Goal: Task Accomplishment & Management: Complete application form

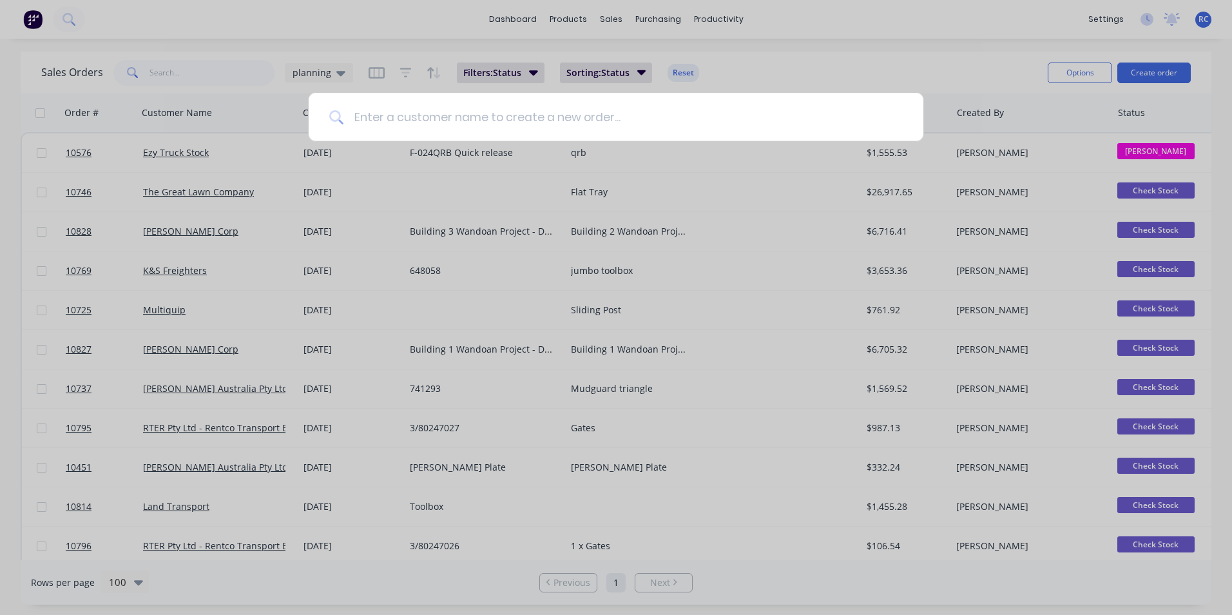
click at [393, 113] on input at bounding box center [622, 117] width 559 height 48
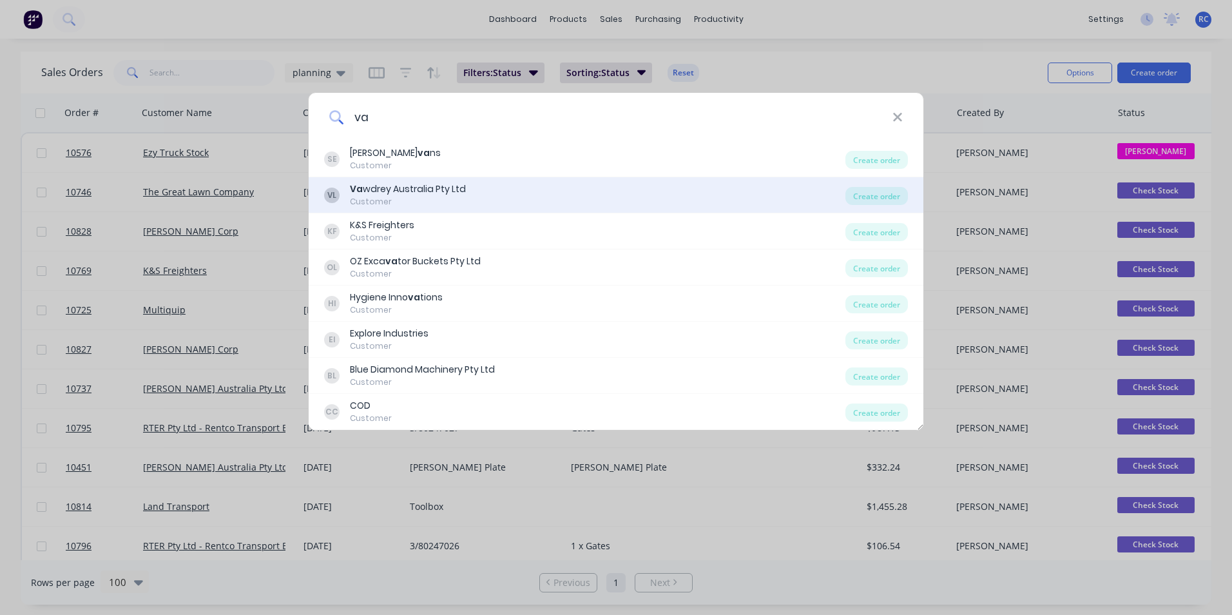
type input "va"
click at [411, 197] on div "Customer" at bounding box center [408, 202] width 116 height 12
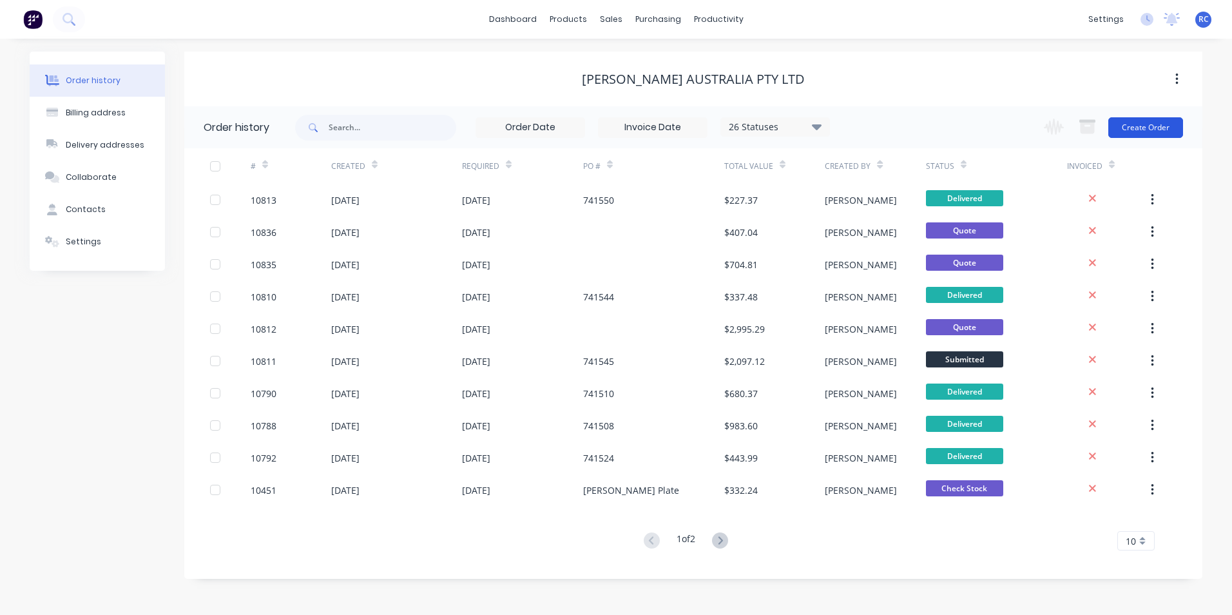
click at [1138, 128] on button "Create Order" at bounding box center [1145, 127] width 75 height 21
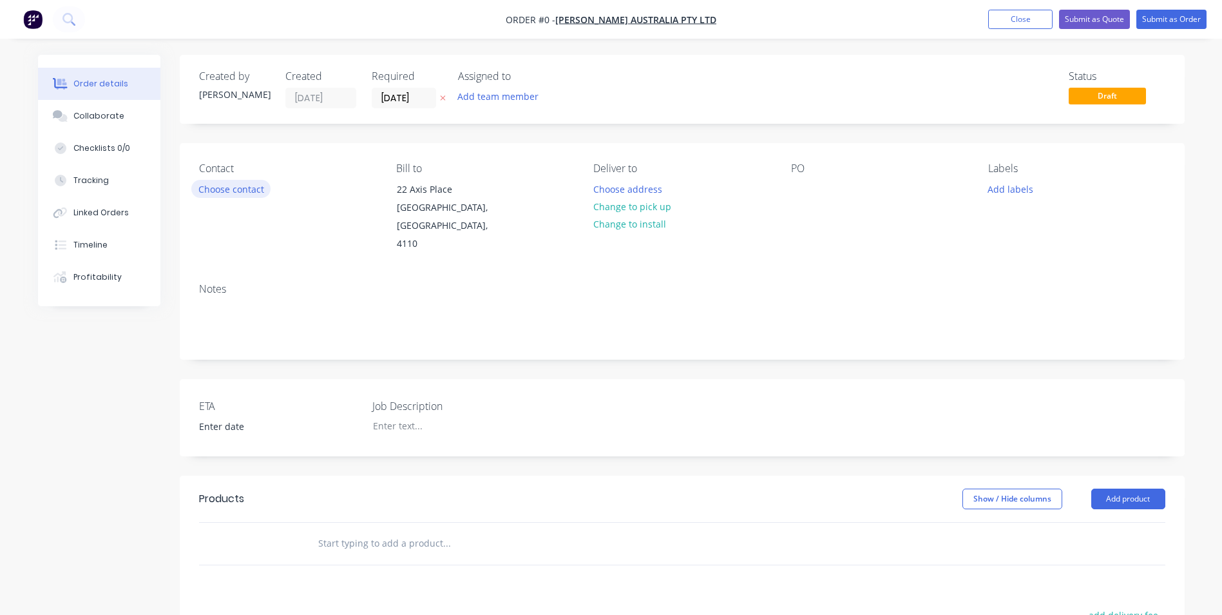
click at [265, 194] on button "Choose contact" at bounding box center [230, 188] width 79 height 17
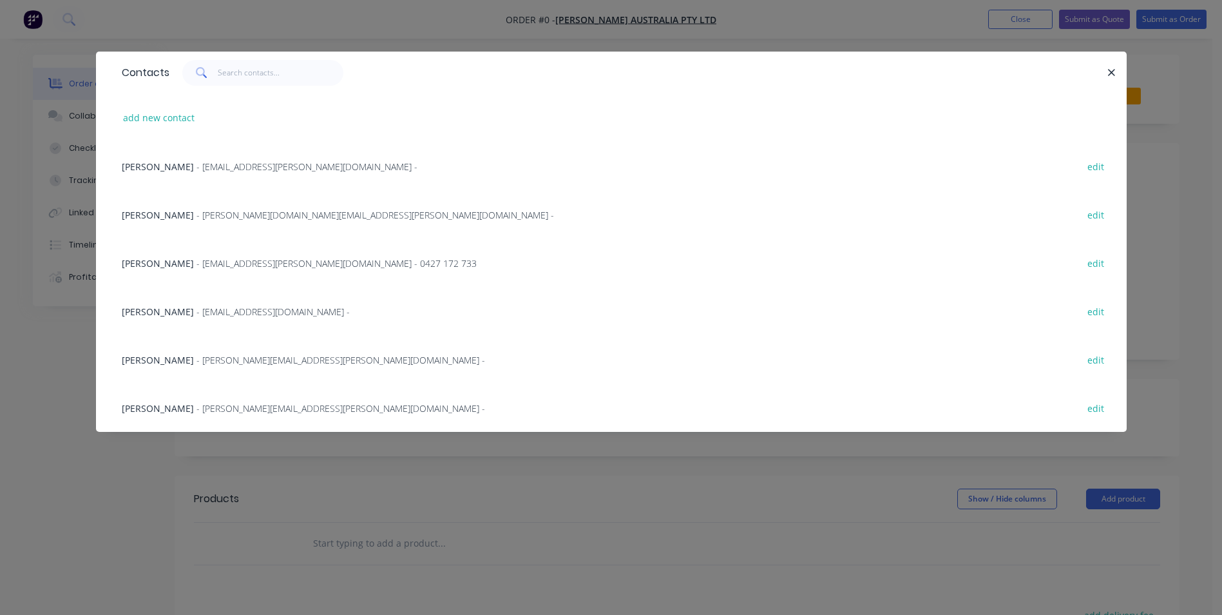
click at [166, 266] on span "[PERSON_NAME]" at bounding box center [158, 263] width 72 height 12
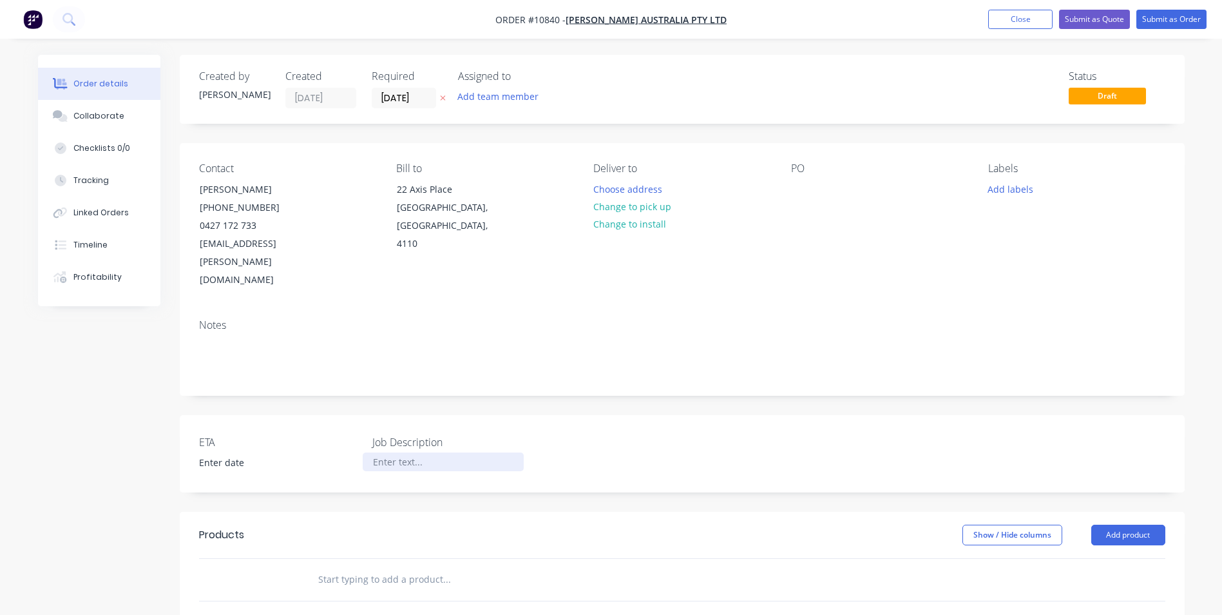
click at [380, 452] on div at bounding box center [443, 461] width 161 height 19
click at [431, 566] on input "text" at bounding box center [447, 579] width 258 height 26
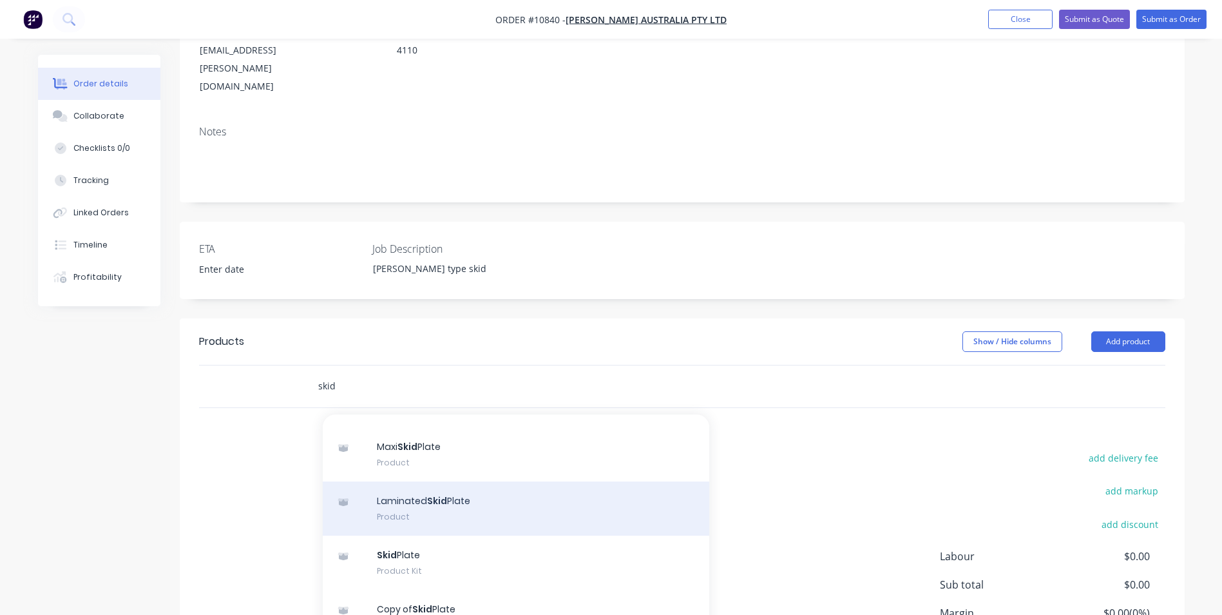
scroll to position [258, 0]
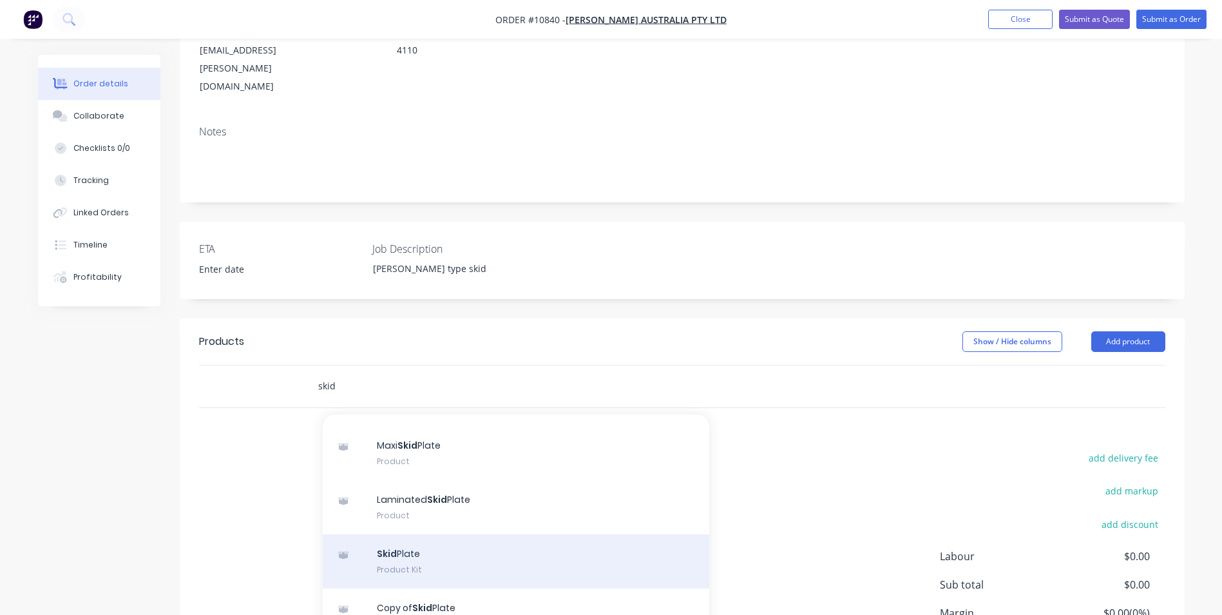
type input "skid"
click at [535, 534] on div "Skid Plate Product Kit" at bounding box center [516, 561] width 387 height 54
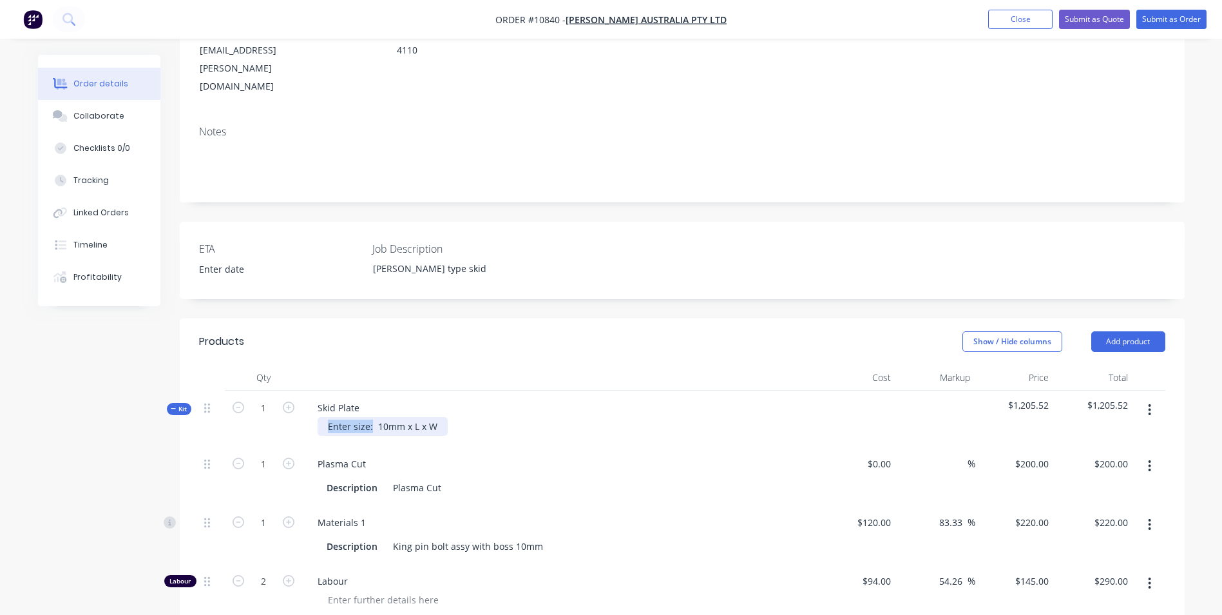
drag, startPoint x: 371, startPoint y: 390, endPoint x: 325, endPoint y: 390, distance: 46.4
click at [325, 417] on div "Enter size: 10mm x L x W" at bounding box center [383, 426] width 130 height 19
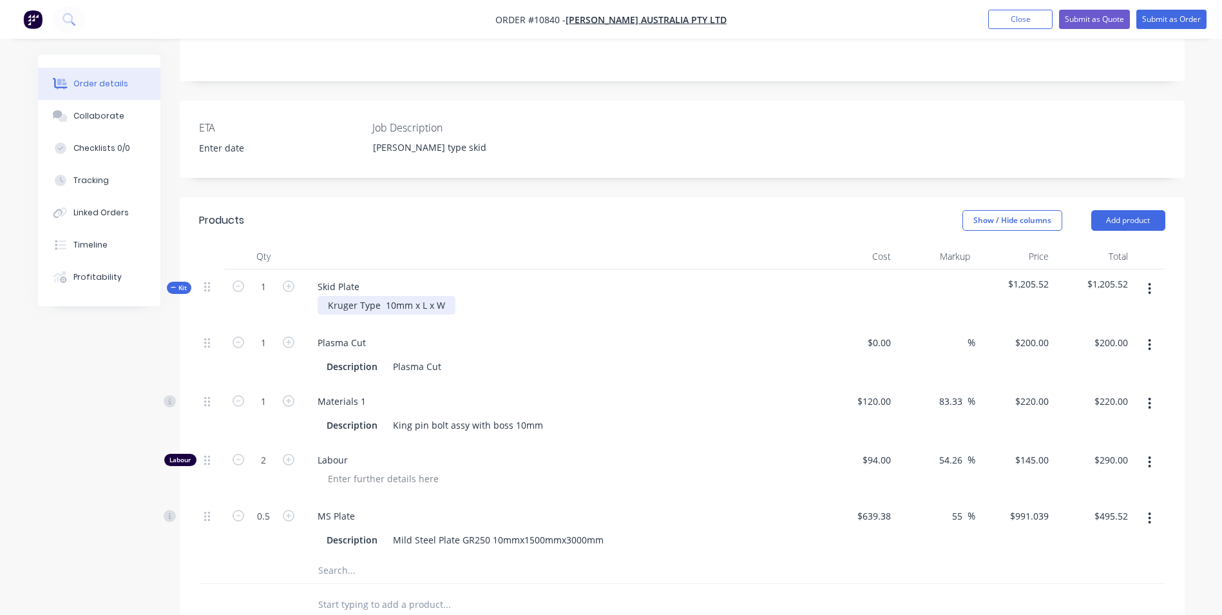
scroll to position [322, 0]
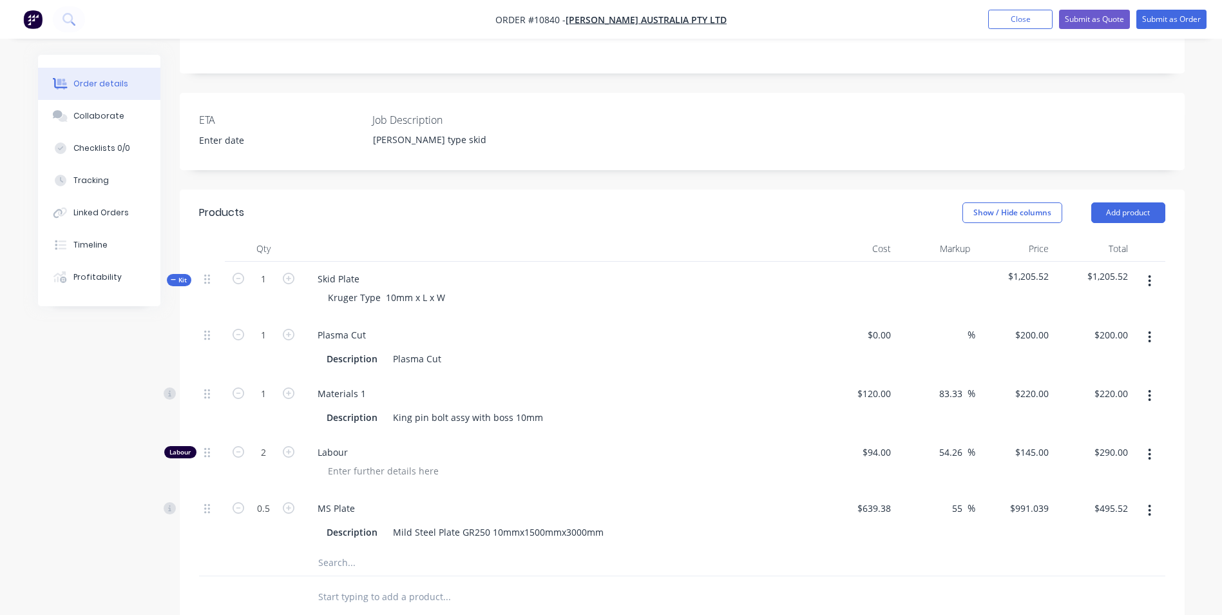
click at [584, 550] on div at bounding box center [500, 563] width 387 height 26
click at [870, 318] on div "$0.00" at bounding box center [857, 347] width 79 height 59
type input "$57.00"
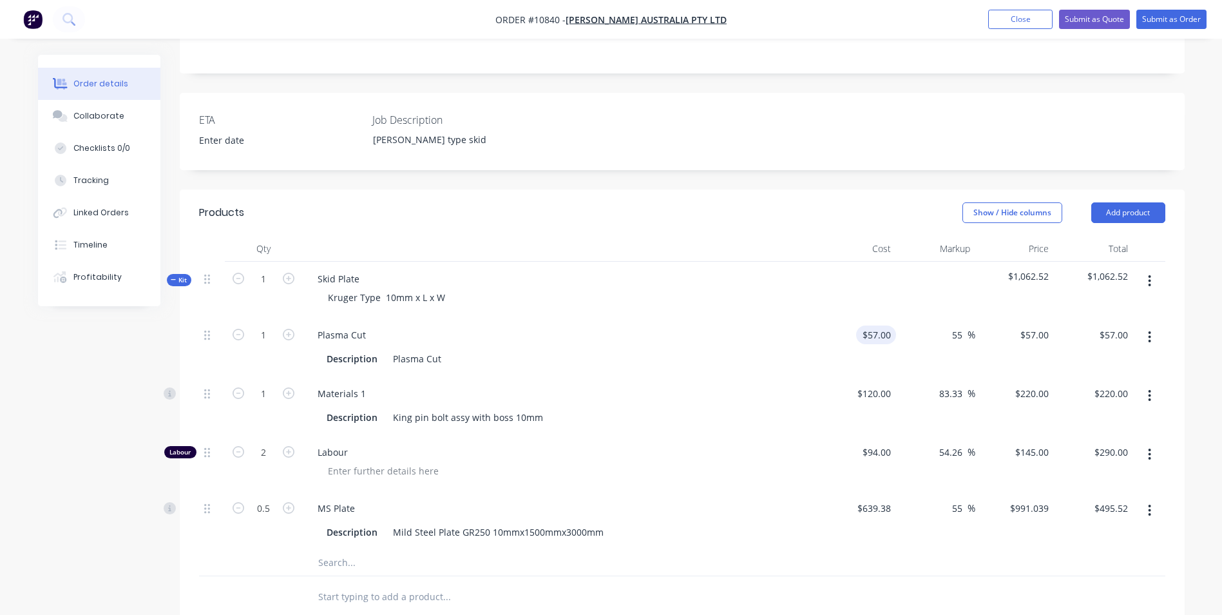
type input "55"
type input "88.35"
type input "$88.35"
type input "57"
type input "$88.35"
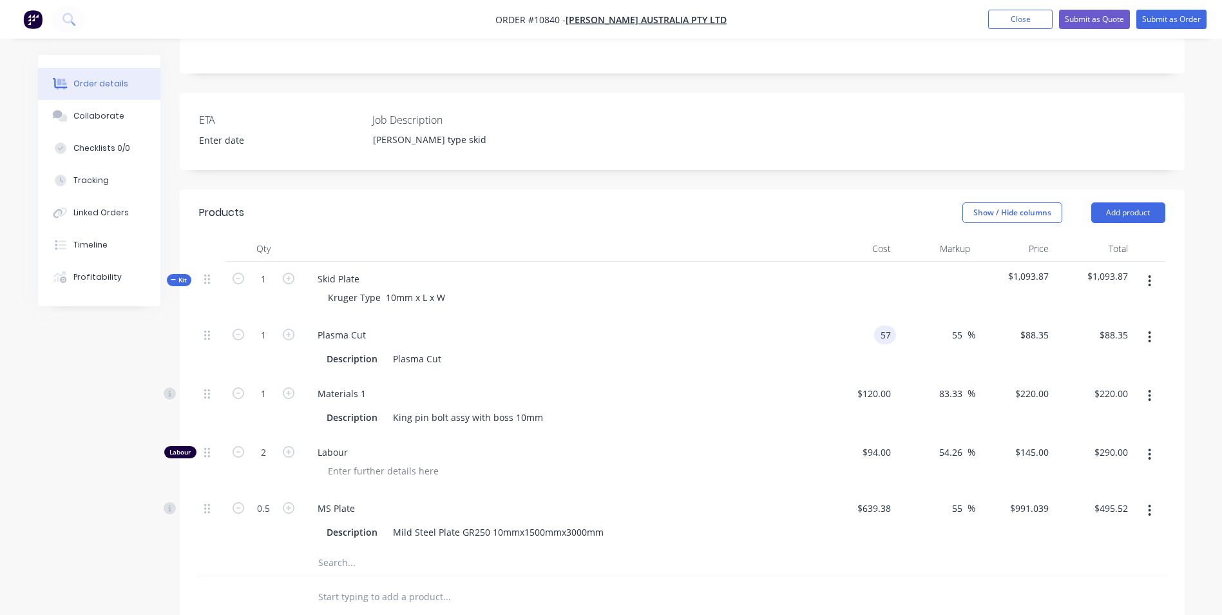
click at [885, 325] on input "57" at bounding box center [888, 334] width 17 height 19
type input "$80.00"
type input "$124.00"
click at [912, 318] on div "55 55 %" at bounding box center [935, 347] width 79 height 59
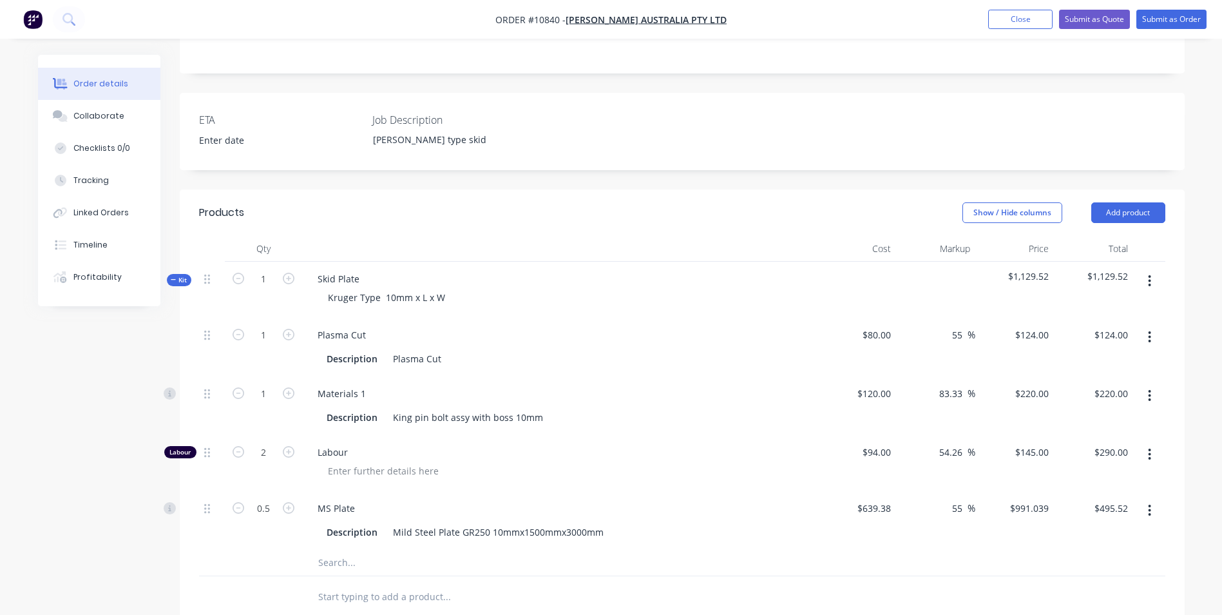
click at [916, 332] on div "55 55 %" at bounding box center [935, 347] width 79 height 59
click at [334, 550] on input "text" at bounding box center [447, 563] width 258 height 26
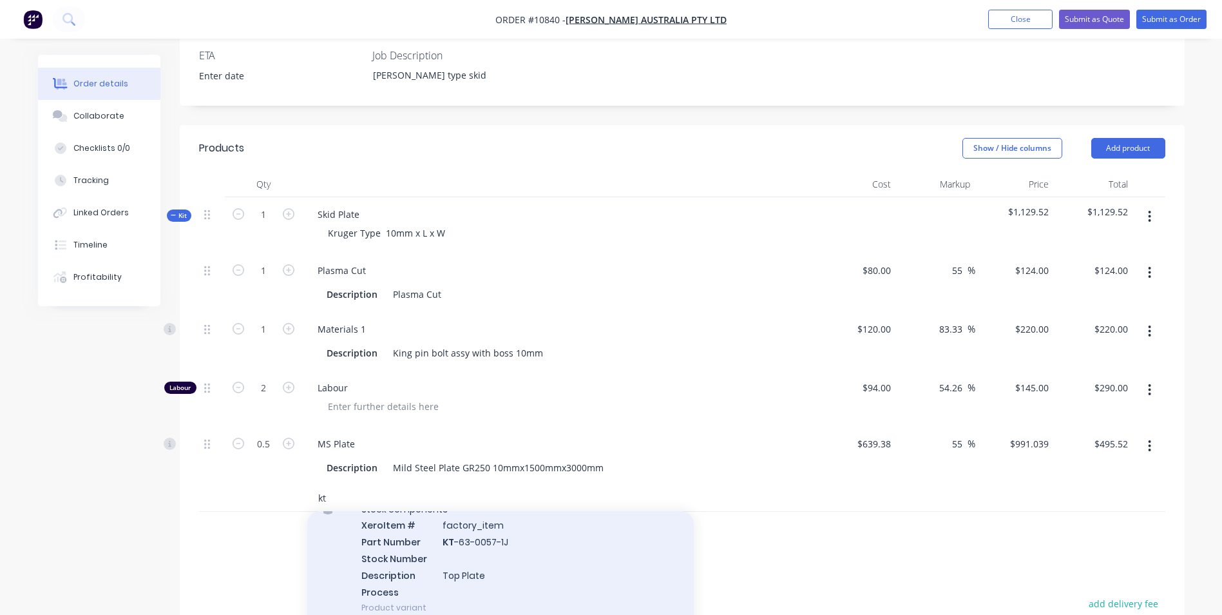
scroll to position [64, 0]
type input "kt"
click at [512, 538] on div "Stock components Xero Item # factory_item Part Number KT -63-0057-1J Stock Numb…" at bounding box center [500, 556] width 387 height 137
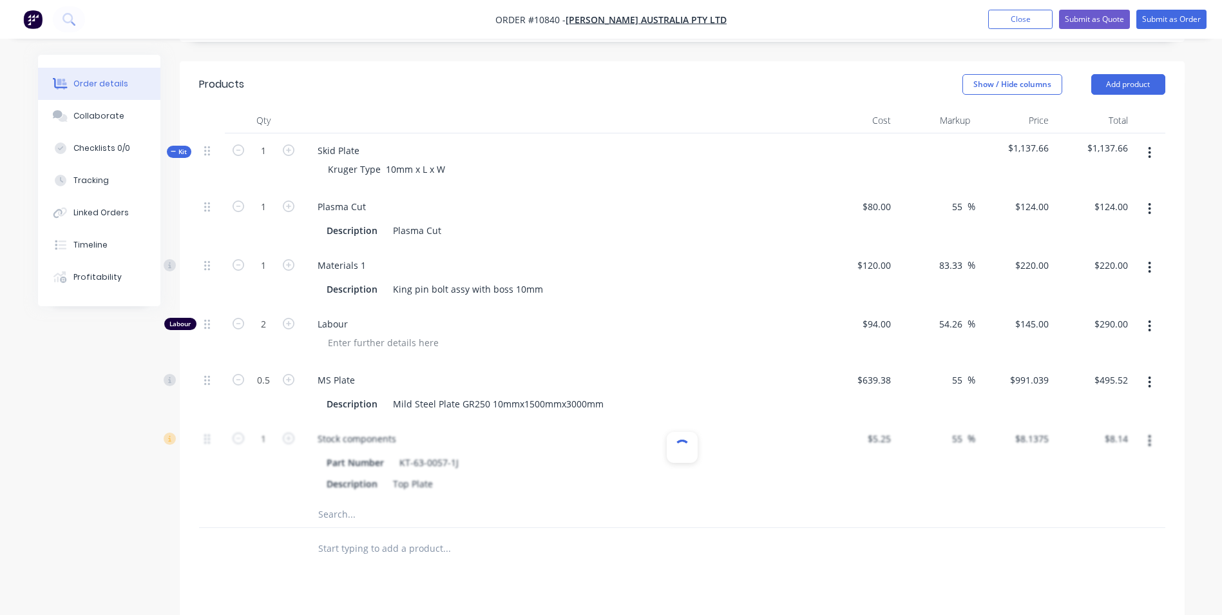
scroll to position [451, 0]
click at [358, 501] on input "text" at bounding box center [447, 514] width 258 height 26
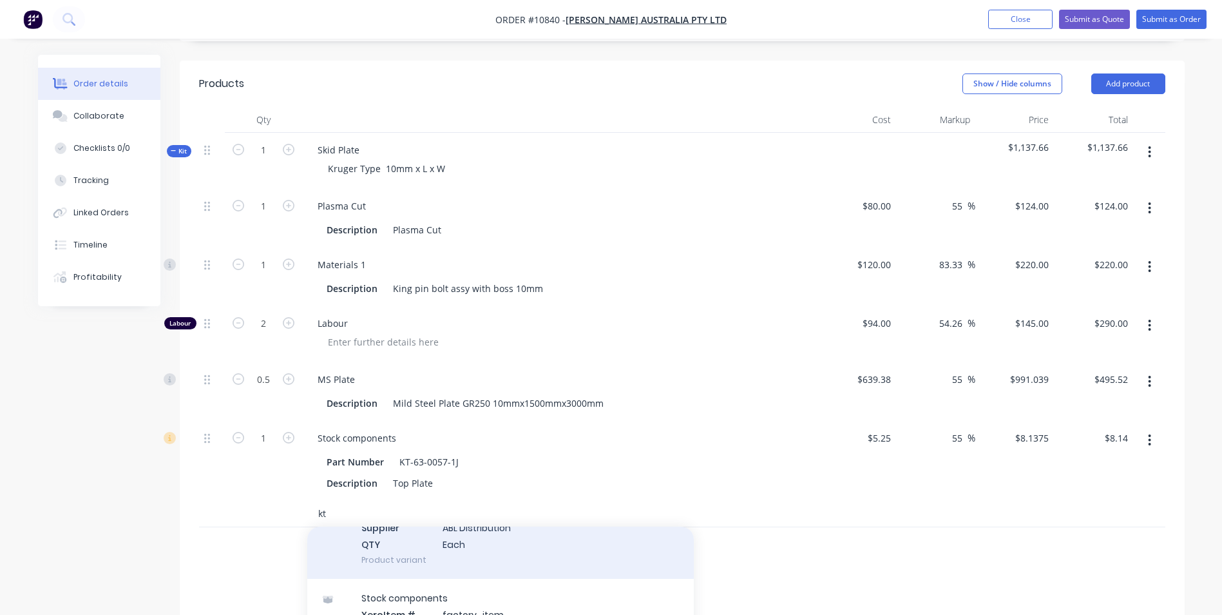
scroll to position [516, 0]
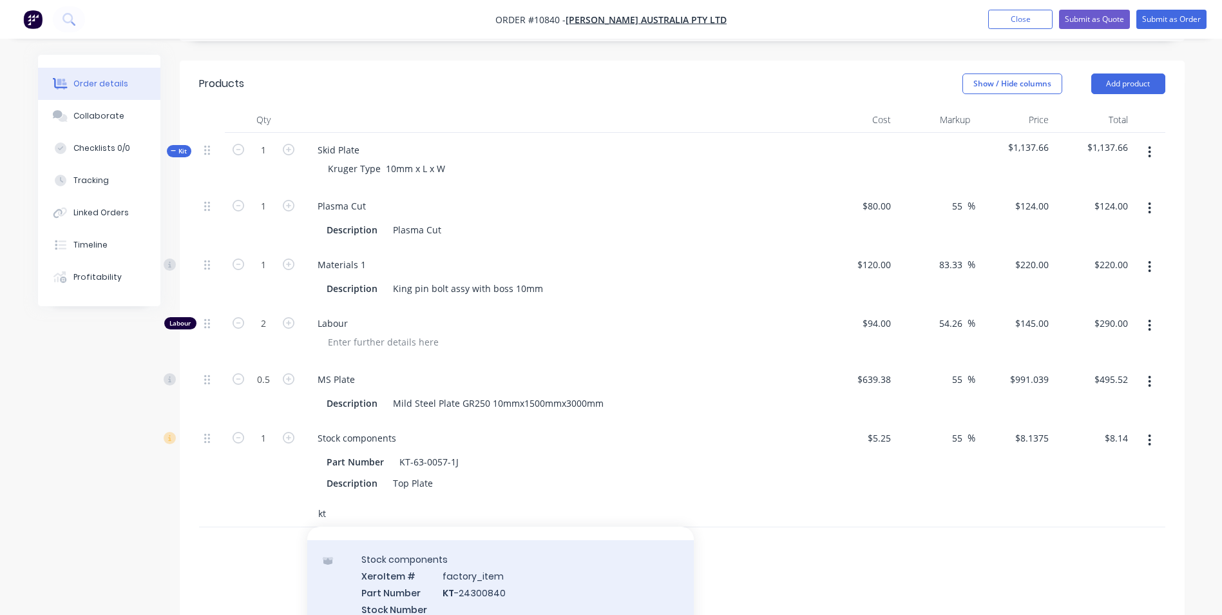
type input "kt"
click at [434, 540] on div "Stock components Xero Item # factory_item Part Number KT -24300840 Stock Number…" at bounding box center [500, 608] width 387 height 137
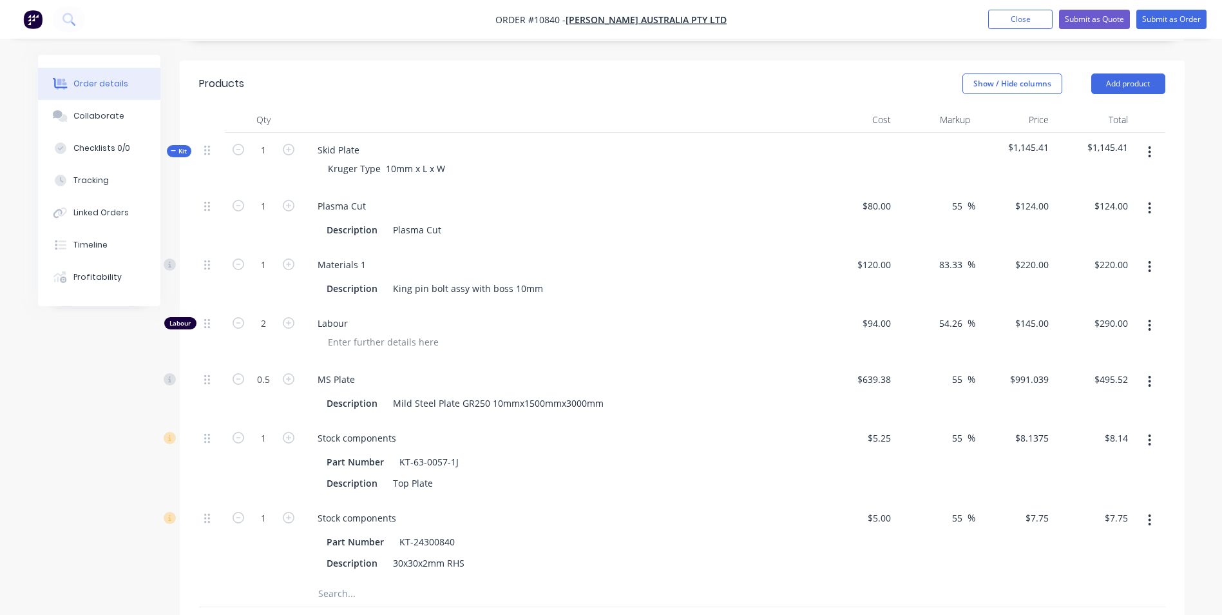
click at [349, 581] on input "text" at bounding box center [447, 594] width 258 height 26
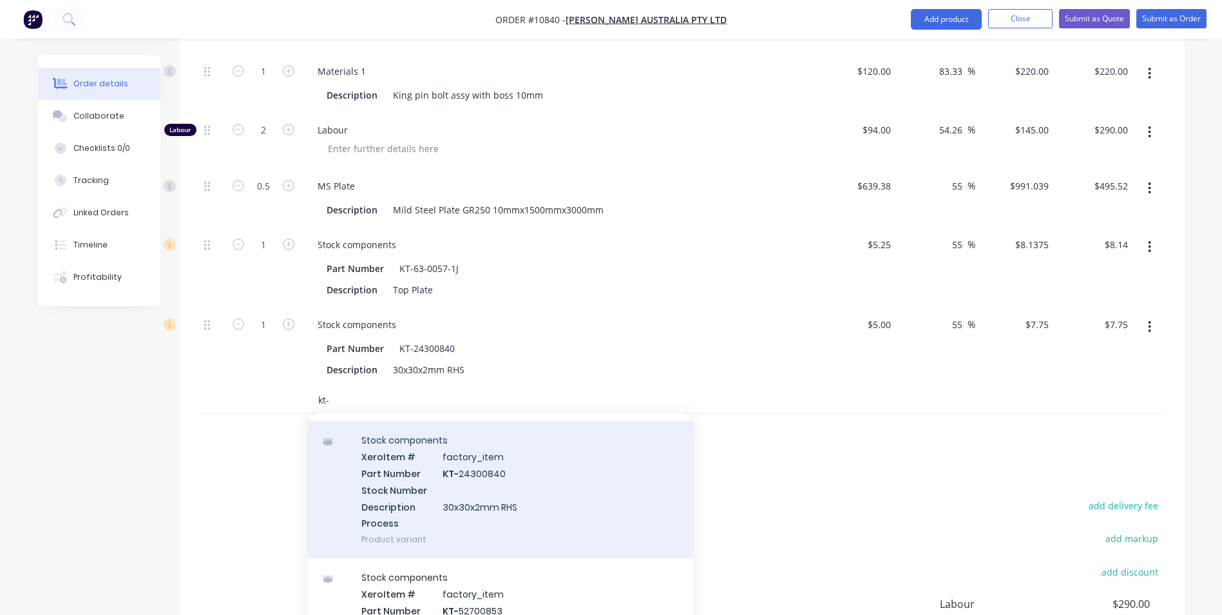
scroll to position [193, 0]
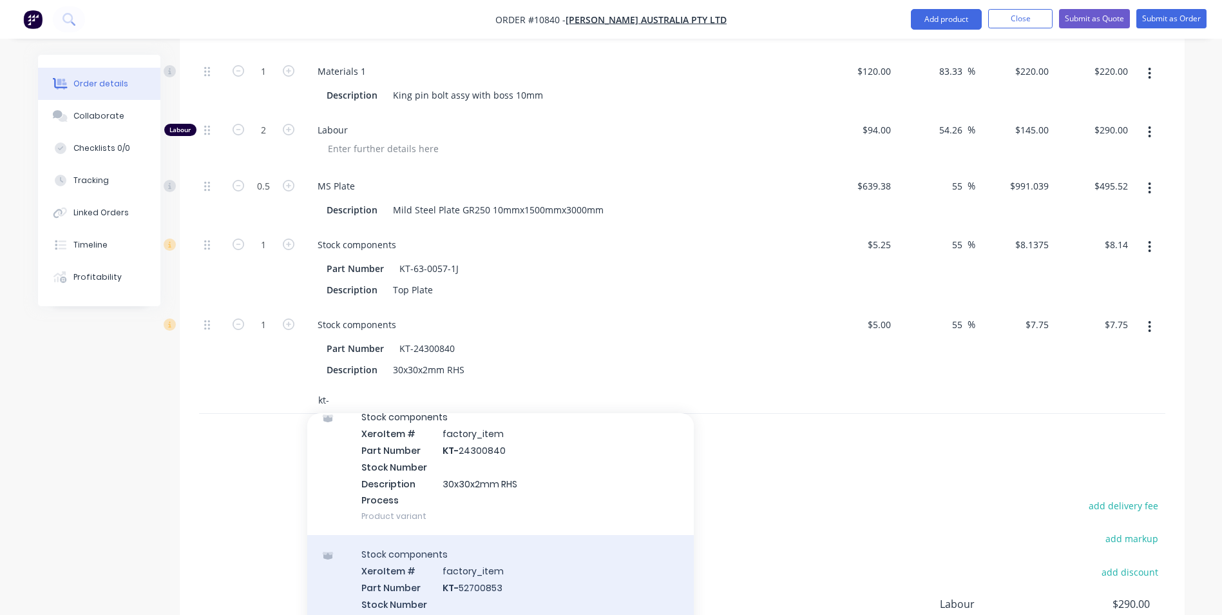
type input "kt-"
click at [374, 535] on div "Stock components Xero Item # factory_item Part Number KT- 52700853 Stock Number…" at bounding box center [500, 603] width 387 height 137
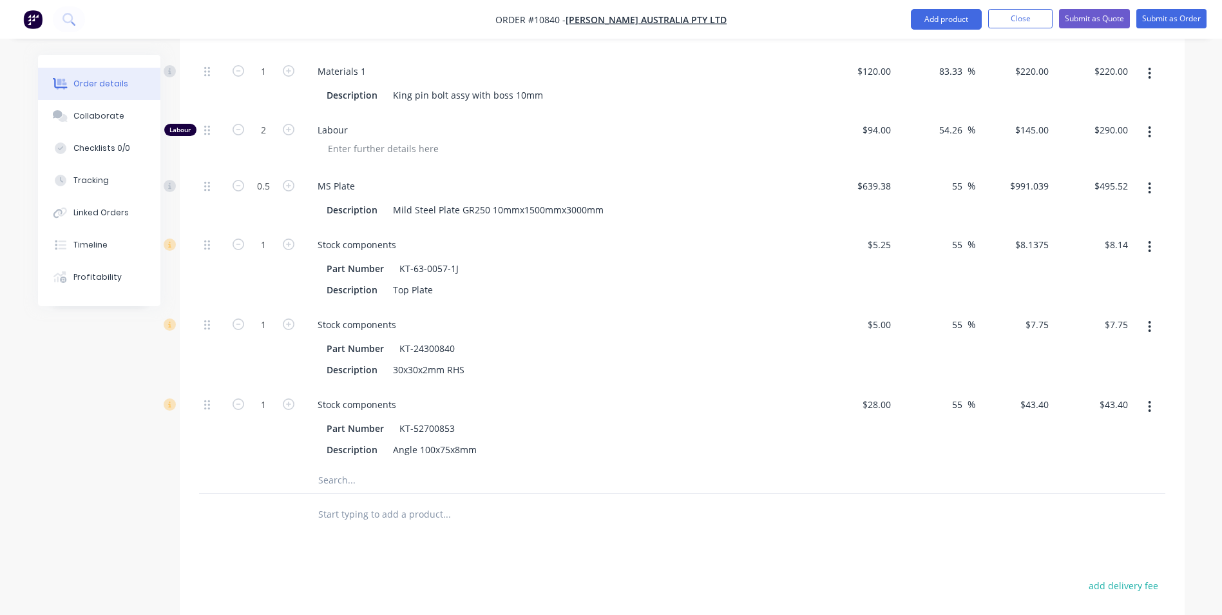
click at [334, 467] on input "text" at bounding box center [447, 480] width 258 height 26
type input "kt-"
click at [465, 543] on div "Stock components Xero Item # factory_item Part Number KT- 63-0065-9A Stock Numb…" at bounding box center [500, 571] width 387 height 137
click at [410, 520] on div at bounding box center [414, 529] width 52 height 19
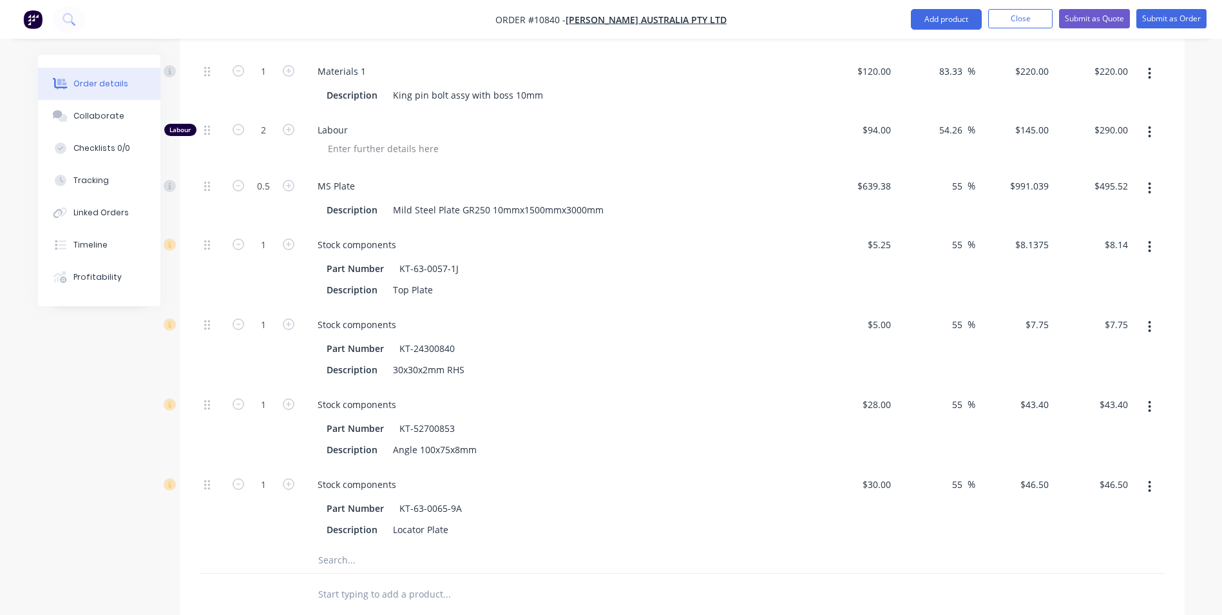
click at [749, 547] on div at bounding box center [534, 560] width 464 height 26
click at [351, 547] on input "text" at bounding box center [447, 560] width 258 height 26
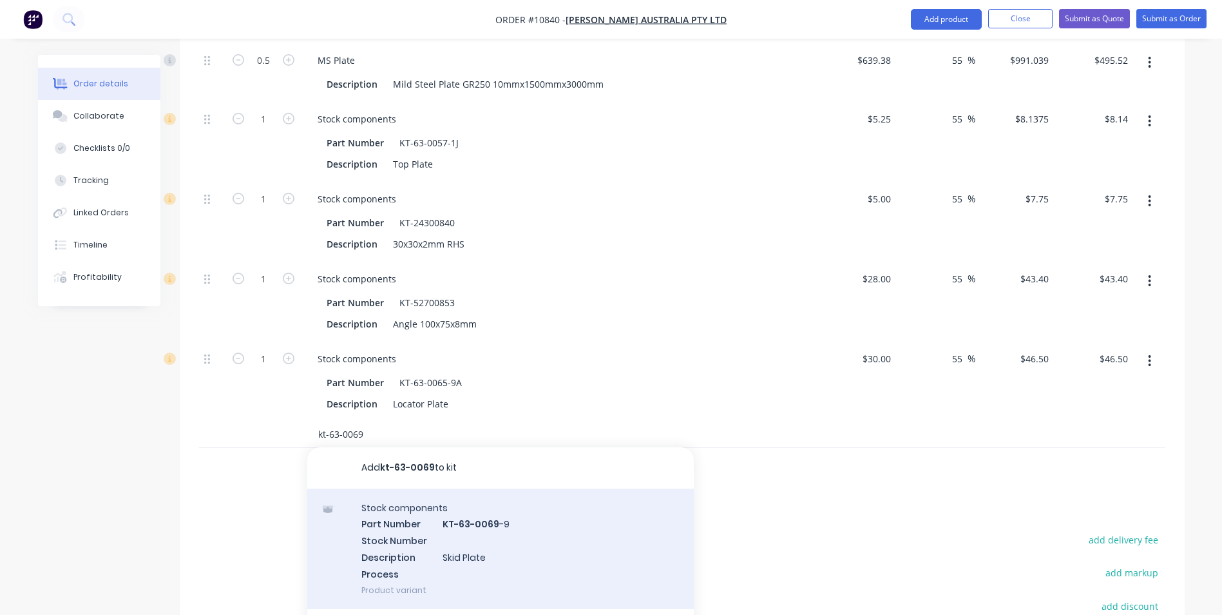
scroll to position [773, 0]
type input "kt-63-0069"
click at [506, 529] on div "Stock components Part Number KT-63-0069 -9 Stock Number Description Skid Plate …" at bounding box center [500, 545] width 387 height 121
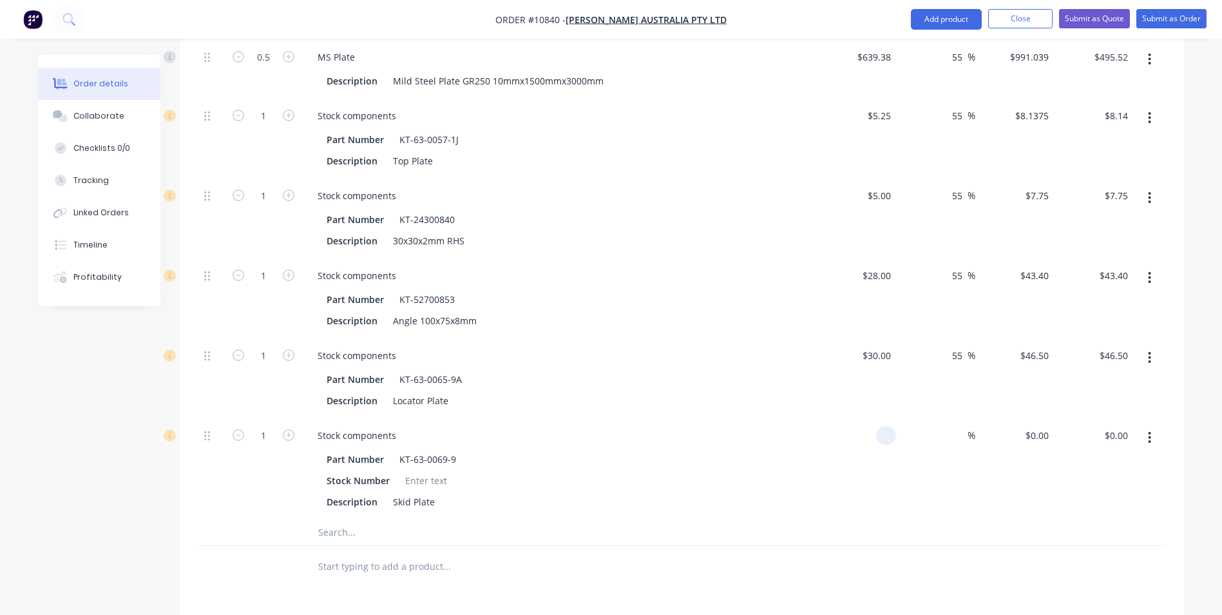
click at [886, 426] on input at bounding box center [889, 435] width 15 height 19
type input "$235.00"
click at [954, 428] on div "%" at bounding box center [935, 468] width 79 height 101
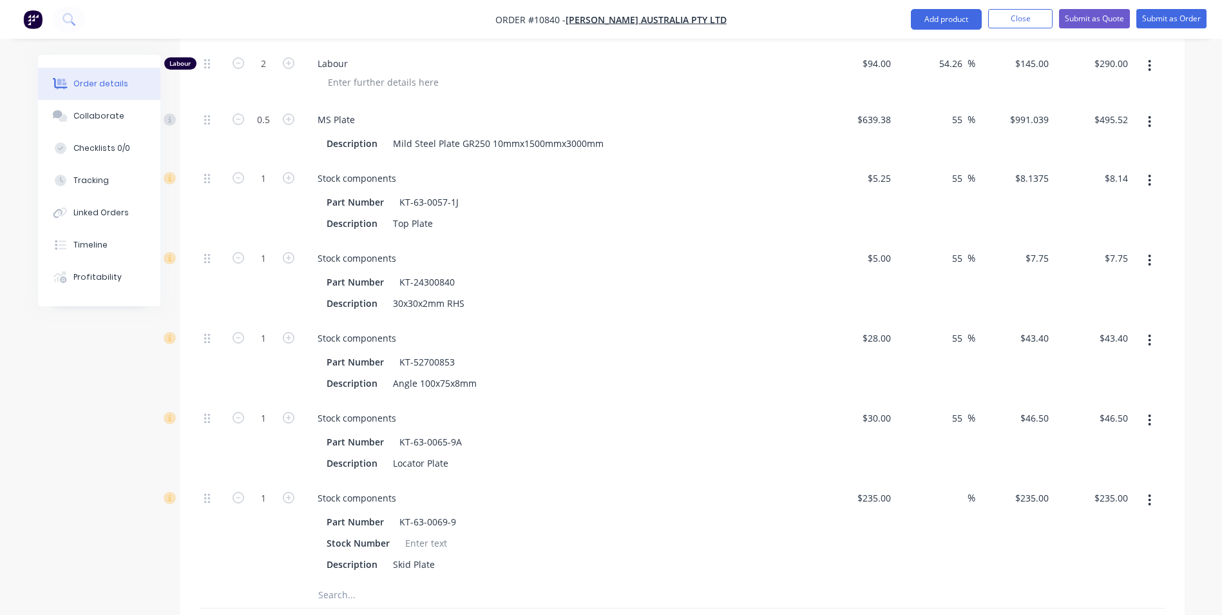
scroll to position [709, 0]
click at [954, 490] on input at bounding box center [960, 499] width 15 height 19
type input "55"
click at [954, 490] on input "55" at bounding box center [959, 499] width 17 height 19
type input "$364.25"
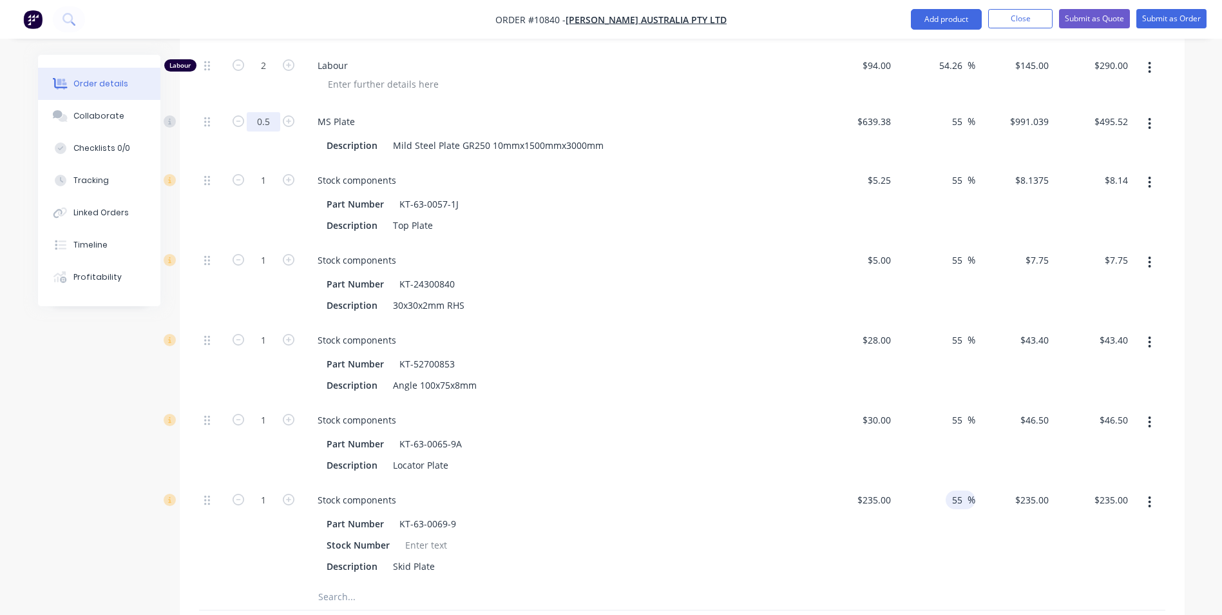
type input "$364.25"
click at [268, 112] on input "0.5" at bounding box center [264, 121] width 34 height 19
type input "0"
type input "$0.00"
click at [317, 112] on div "MS Plate" at bounding box center [336, 121] width 58 height 19
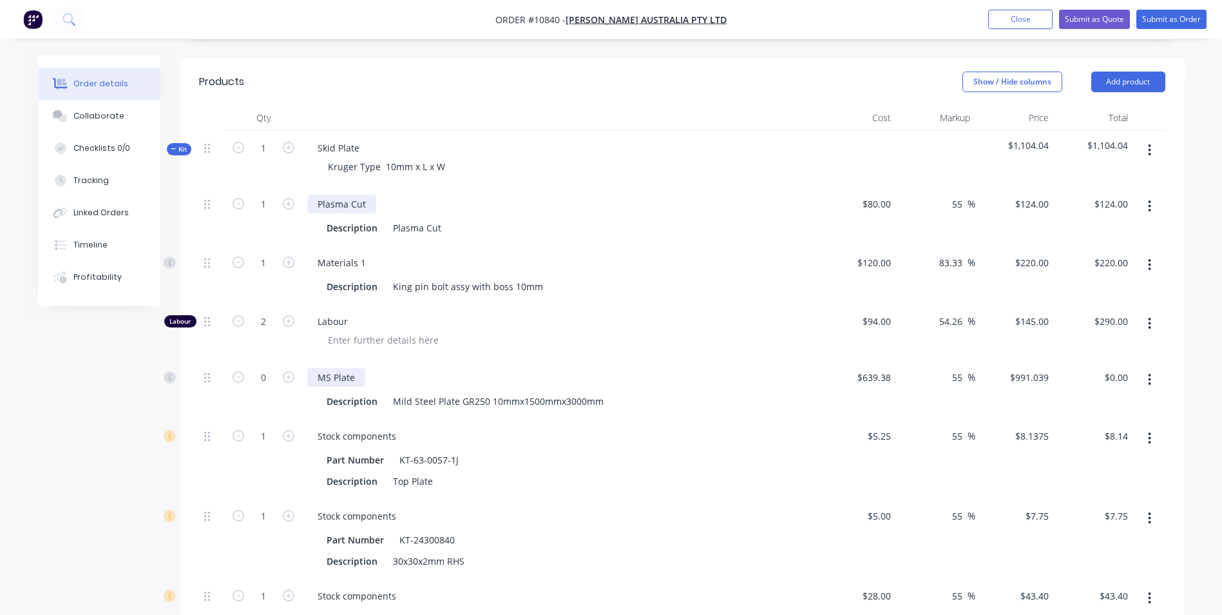
scroll to position [451, 0]
click at [266, 197] on input "1" at bounding box center [264, 206] width 34 height 19
type input "0"
type input "$0.00"
click at [590, 255] on div "Materials 1" at bounding box center [559, 264] width 505 height 19
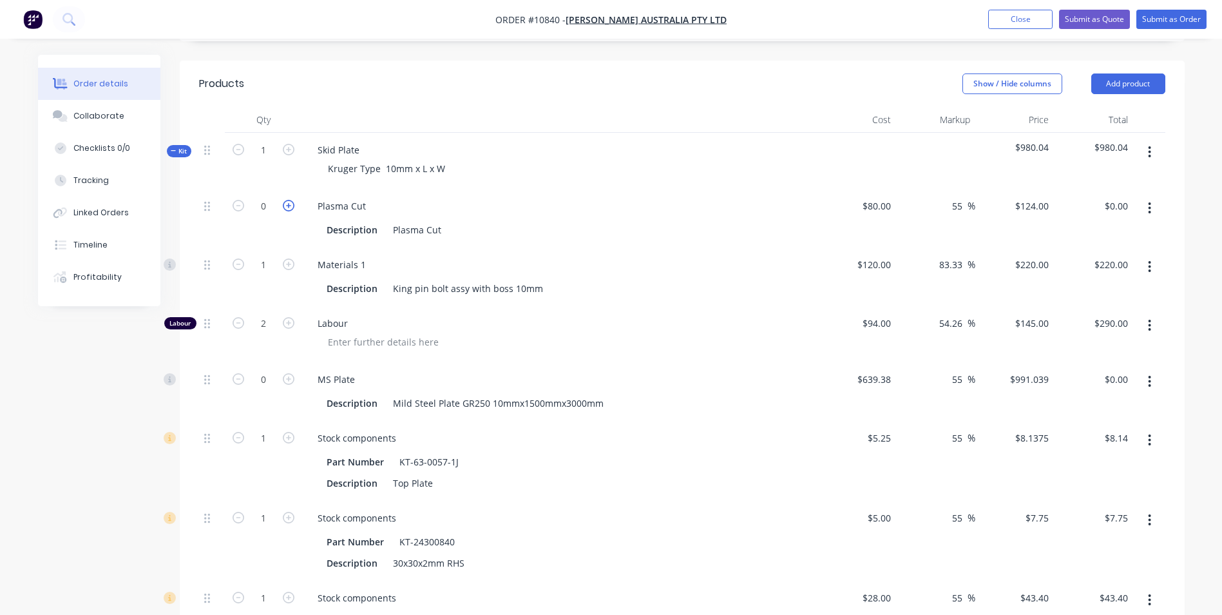
click at [285, 200] on icon "button" at bounding box center [289, 206] width 12 height 12
type input "1"
type input "$124.00"
click at [264, 370] on input "0" at bounding box center [264, 379] width 34 height 19
type input "0.5"
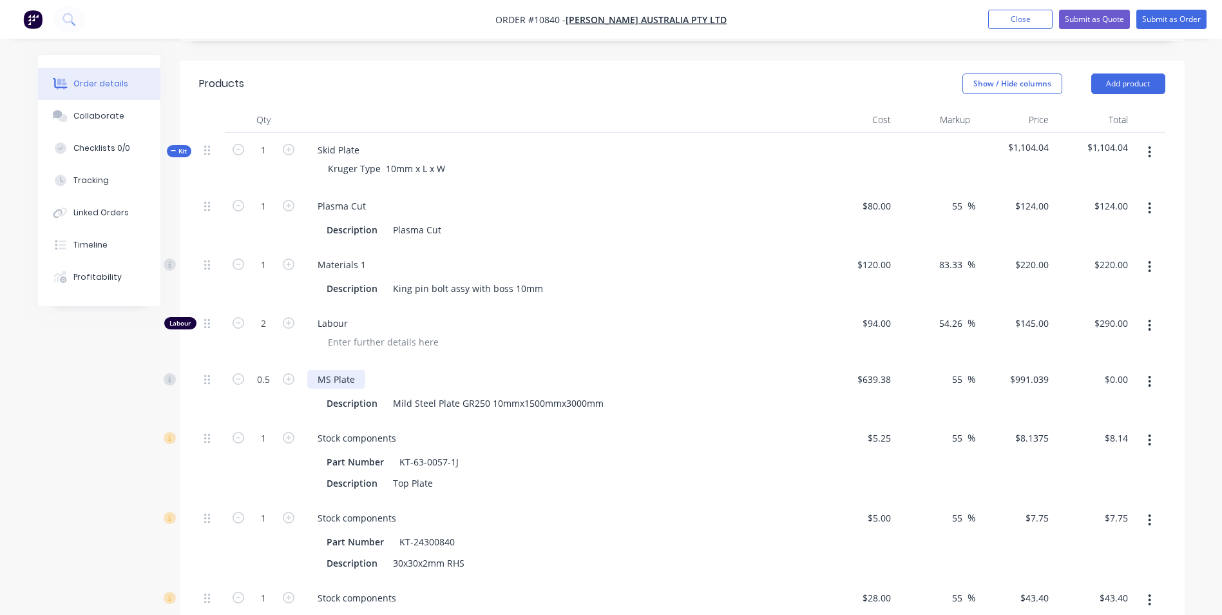
type input "$495.52"
click at [347, 370] on div "MS Plate" at bounding box center [336, 379] width 58 height 19
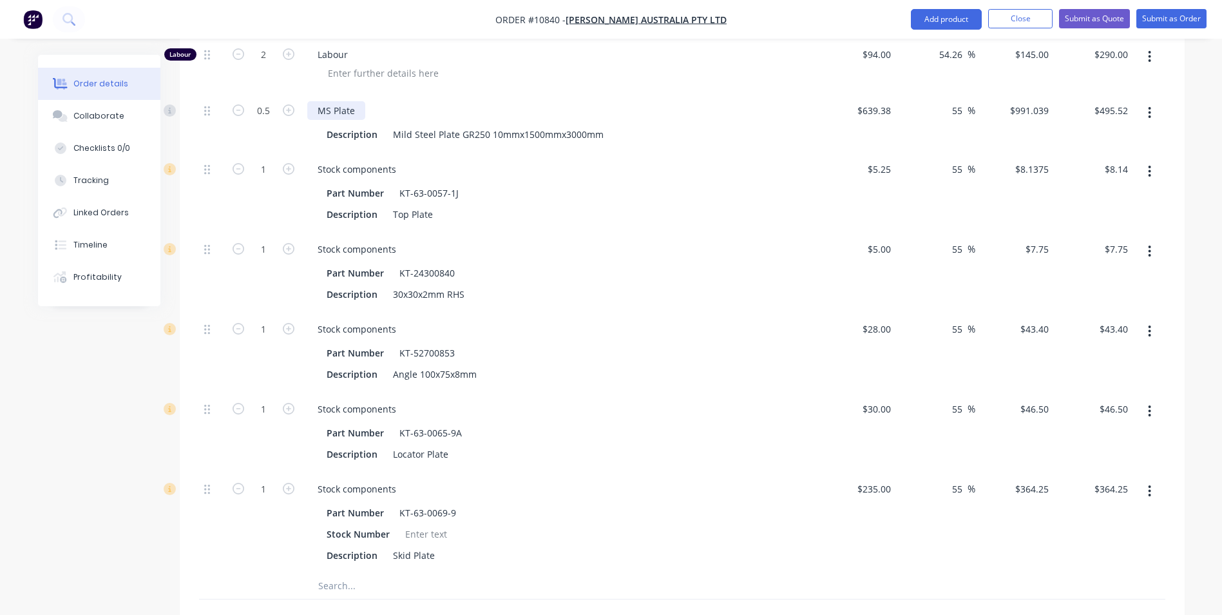
scroll to position [773, 0]
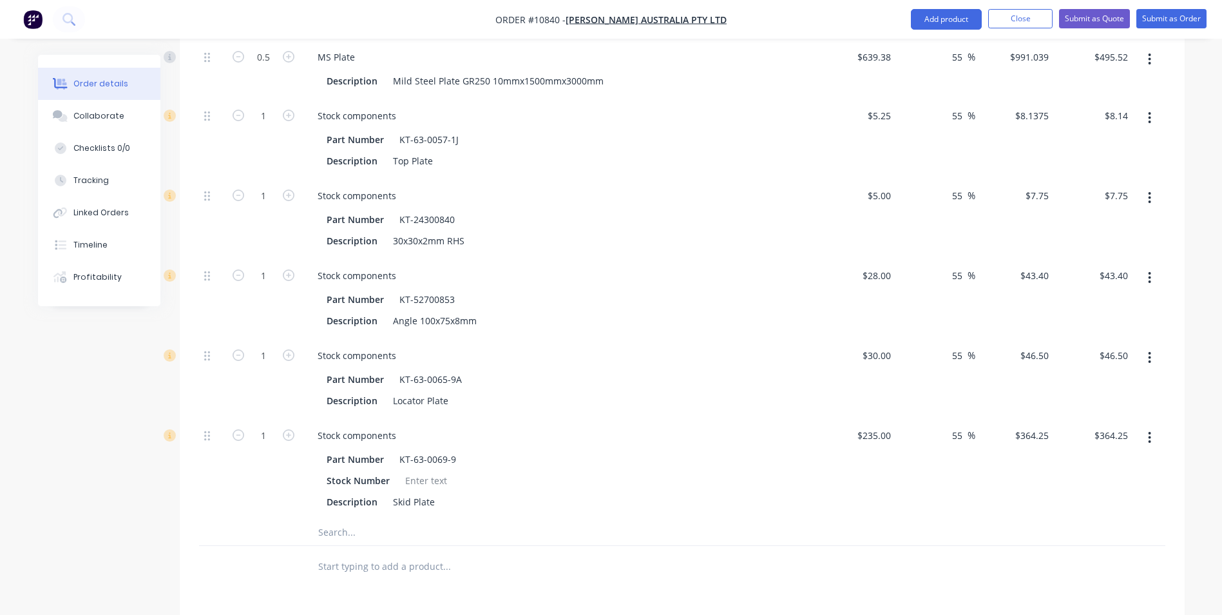
click at [1154, 426] on button "button" at bounding box center [1150, 437] width 30 height 23
click at [1087, 514] on div "Delete" at bounding box center [1104, 523] width 99 height 19
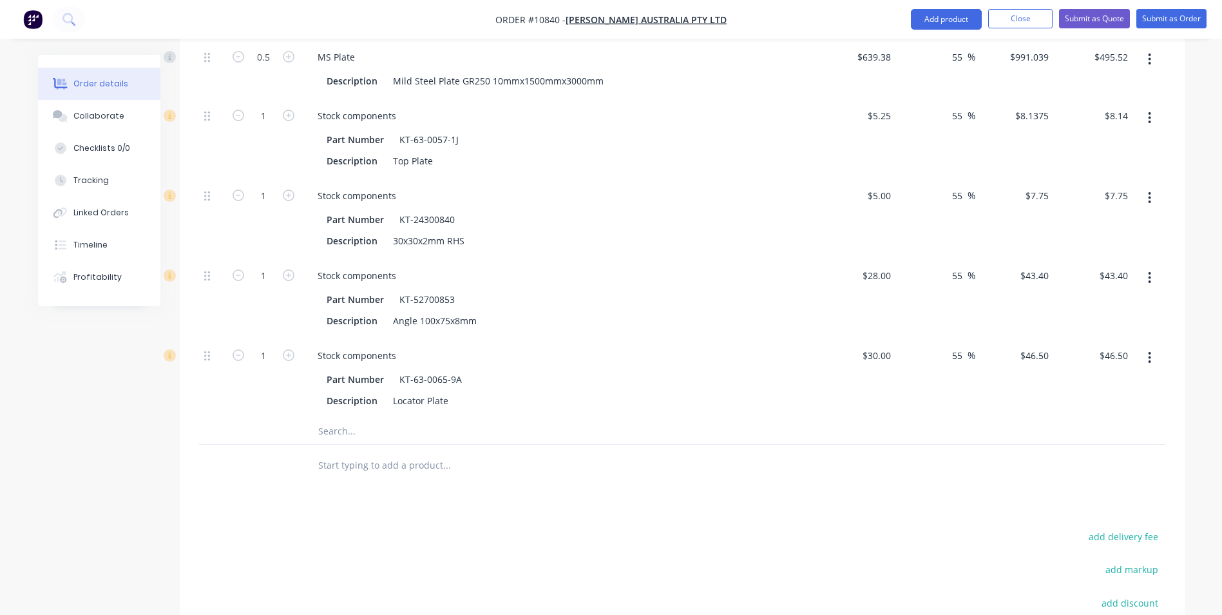
click at [733, 445] on div at bounding box center [534, 466] width 464 height 42
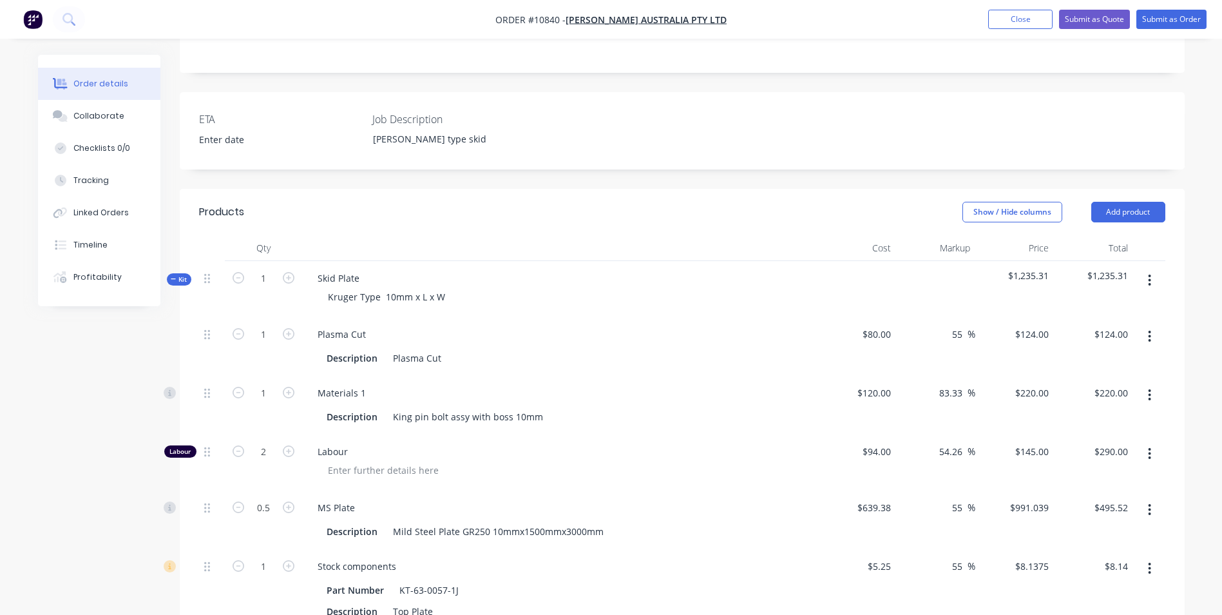
scroll to position [322, 0]
click at [1075, 21] on button "Submit as Quote" at bounding box center [1094, 19] width 71 height 19
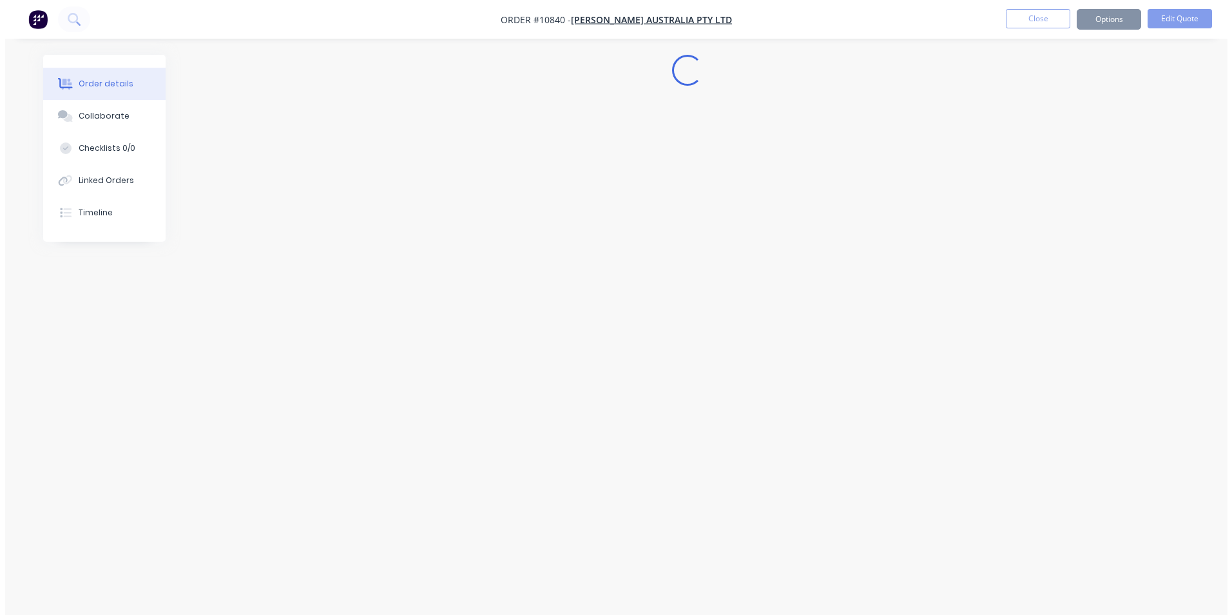
scroll to position [0, 0]
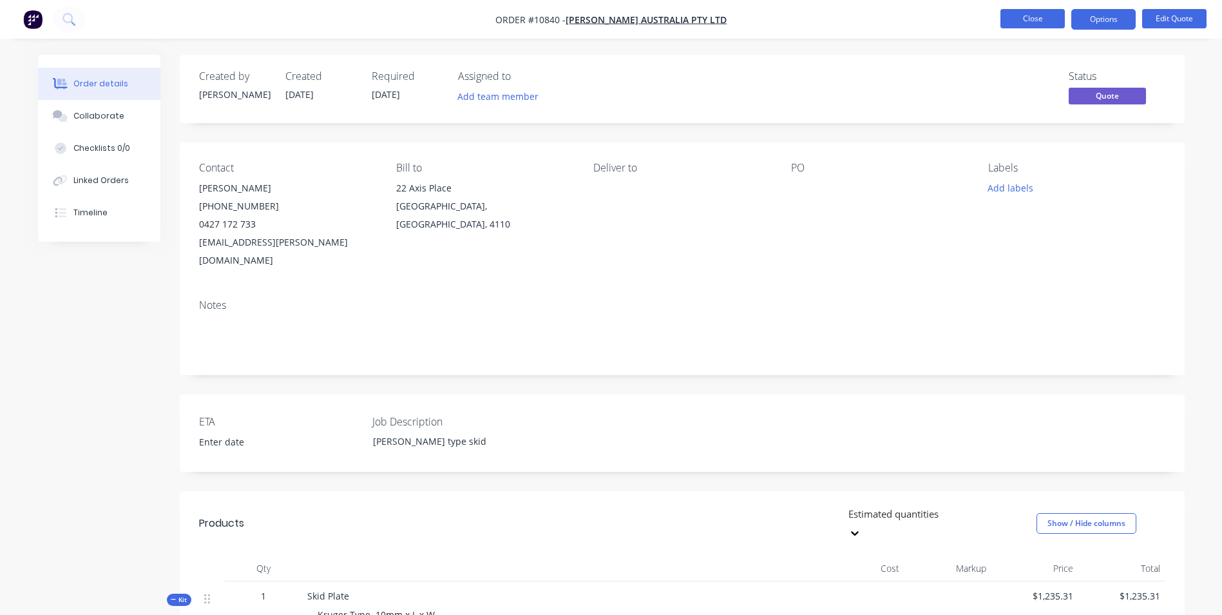
click at [1017, 21] on button "Close" at bounding box center [1033, 18] width 64 height 19
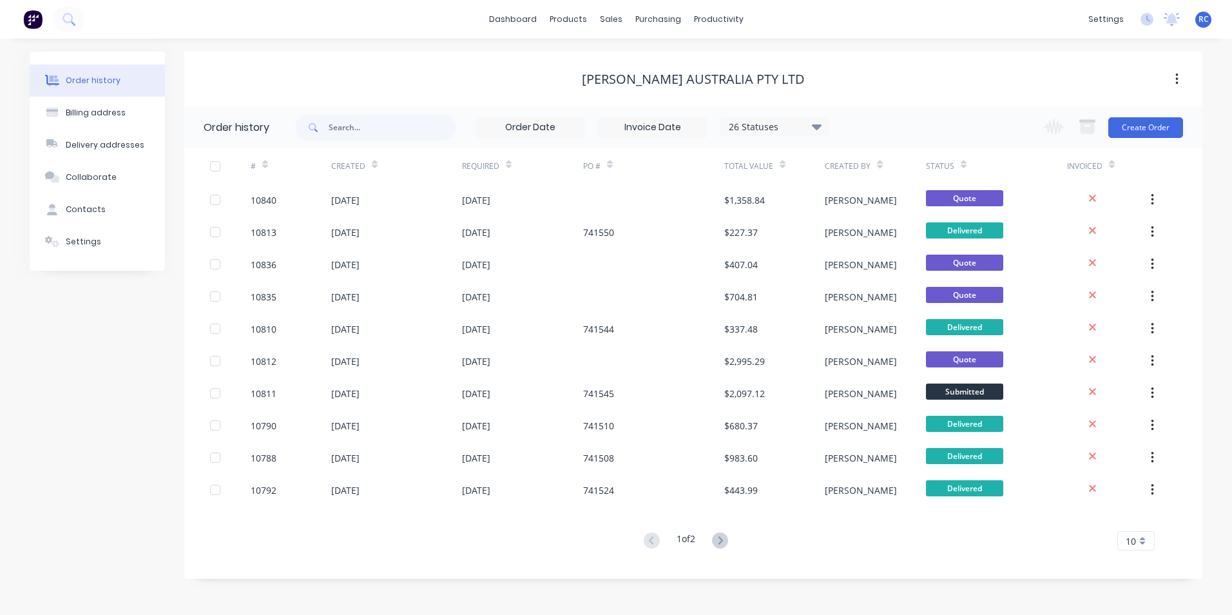
click at [925, 85] on div "[PERSON_NAME] Australia Pty Ltd" at bounding box center [693, 79] width 1018 height 15
